Goal: Information Seeking & Learning: Learn about a topic

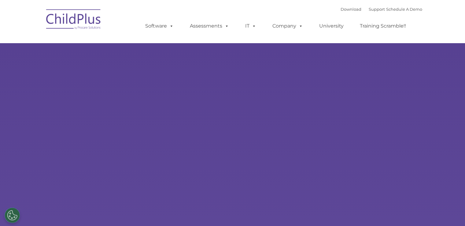
select select "MEDIUM"
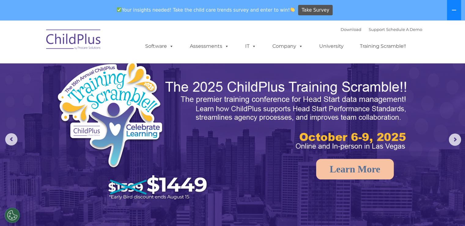
click at [454, 10] on icon at bounding box center [454, 10] width 4 height 1
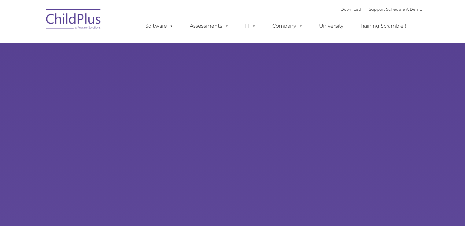
type input ""
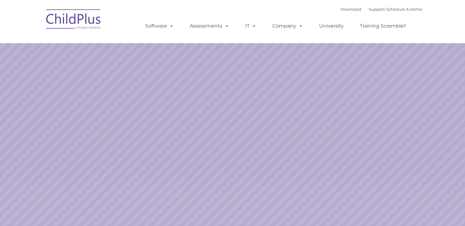
select select "MEDIUM"
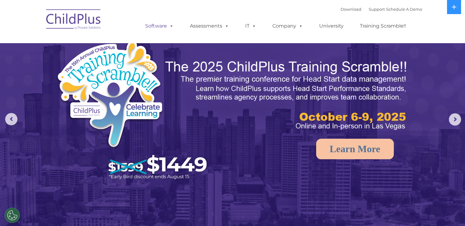
click at [165, 27] on link "Software" at bounding box center [159, 26] width 41 height 12
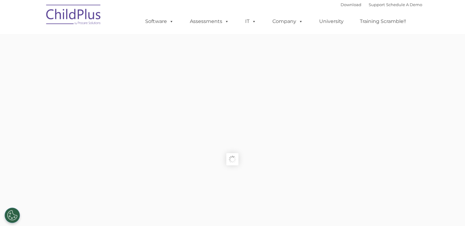
type input ""
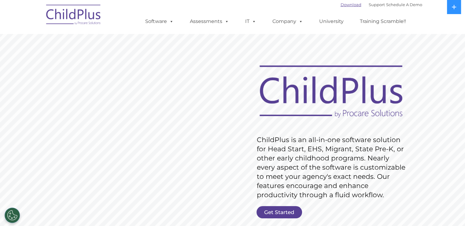
click at [346, 6] on link "Download" at bounding box center [351, 4] width 21 height 5
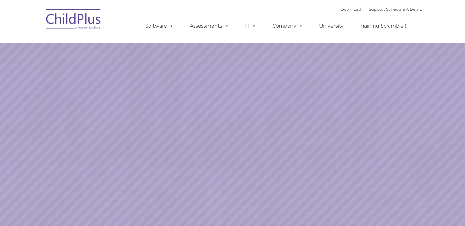
select select "MEDIUM"
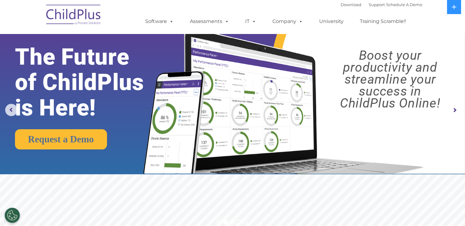
click at [61, 18] on img at bounding box center [73, 15] width 61 height 31
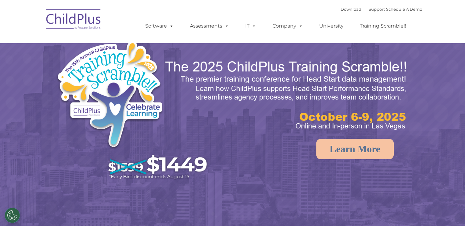
select select "MEDIUM"
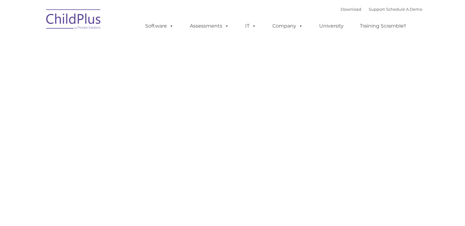
type input ""
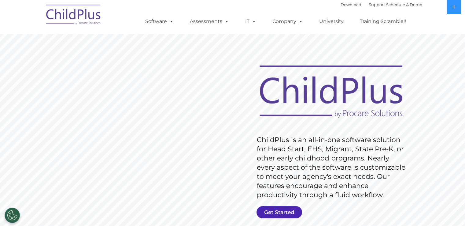
click at [285, 214] on link "Get Started" at bounding box center [279, 212] width 46 height 12
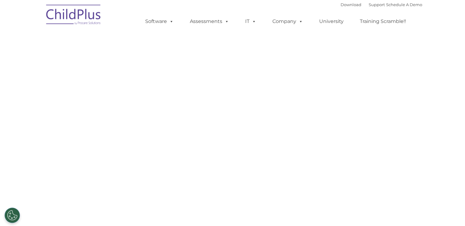
select select "MEDIUM"
